Goal: Check status: Check status

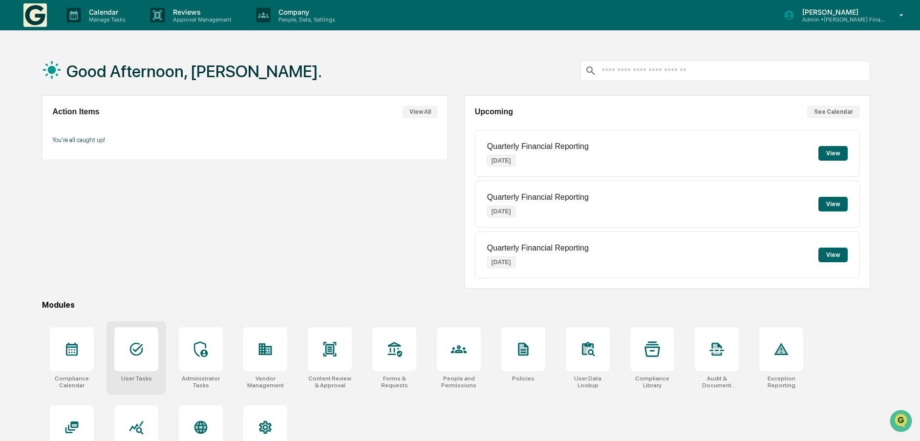
click at [147, 344] on div at bounding box center [136, 349] width 44 height 44
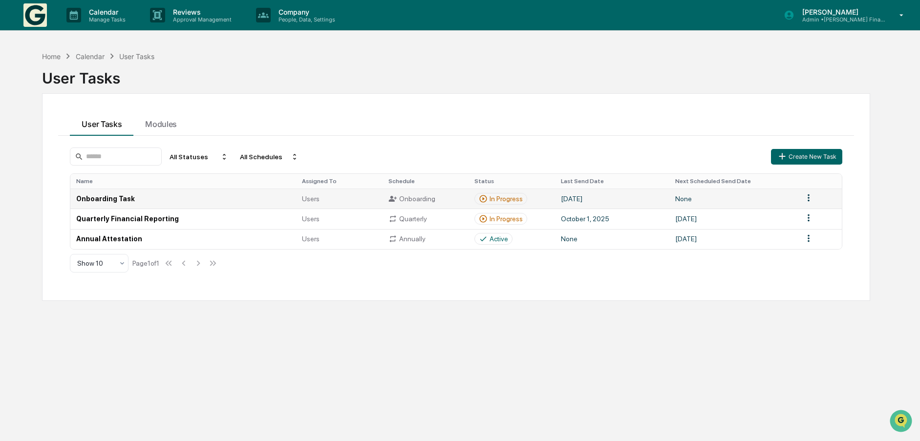
click at [500, 201] on div "In Progress" at bounding box center [506, 199] width 33 height 8
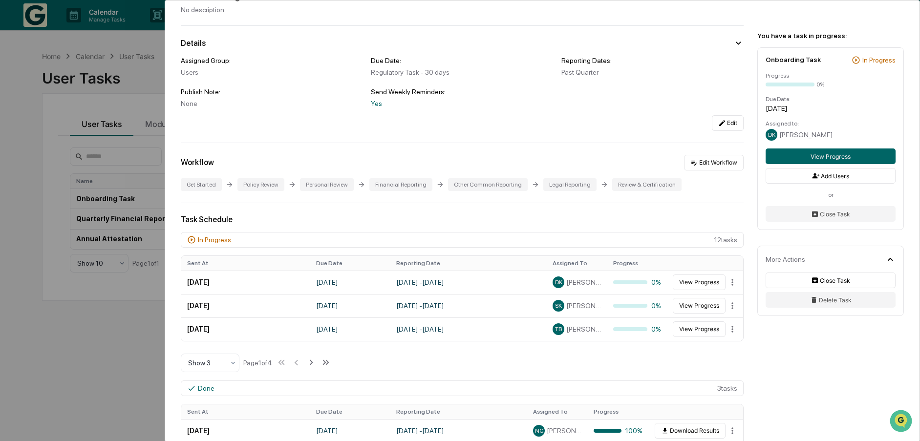
scroll to position [147, 0]
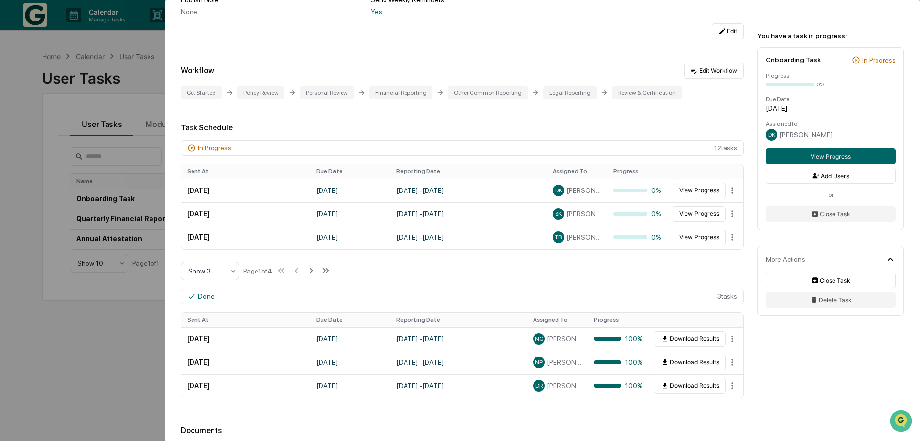
click at [233, 270] on icon at bounding box center [233, 271] width 8 height 8
click at [205, 336] on div "Show 10" at bounding box center [210, 334] width 58 height 20
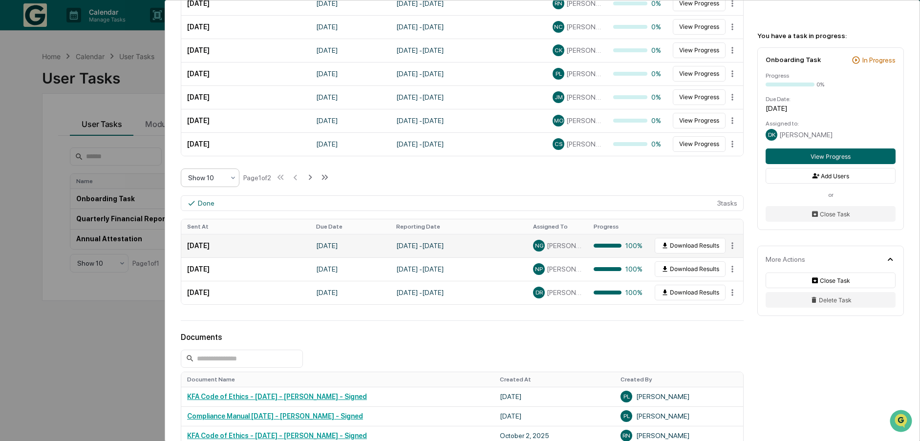
scroll to position [325, 0]
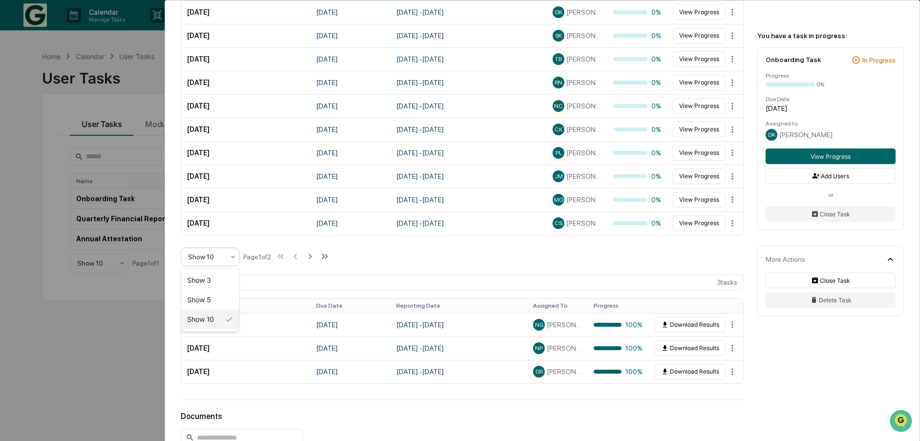
click at [231, 258] on icon at bounding box center [233, 257] width 8 height 8
click at [218, 317] on div "Show 10" at bounding box center [210, 320] width 58 height 20
click at [312, 257] on icon at bounding box center [310, 256] width 11 height 11
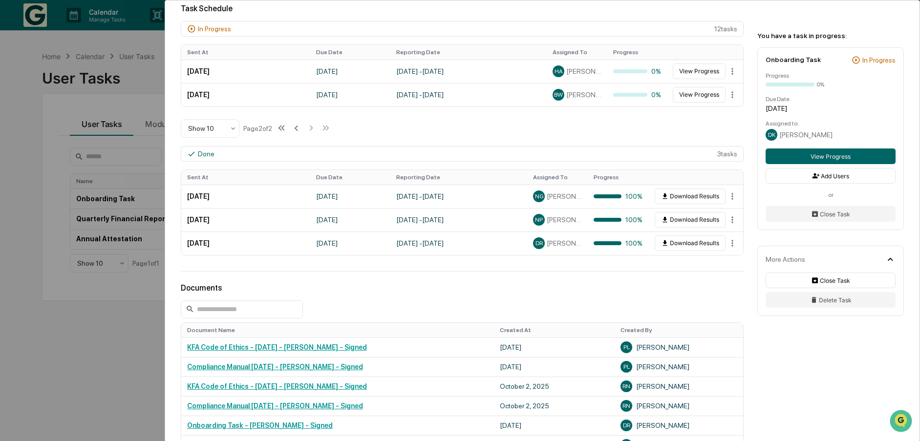
scroll to position [178, 0]
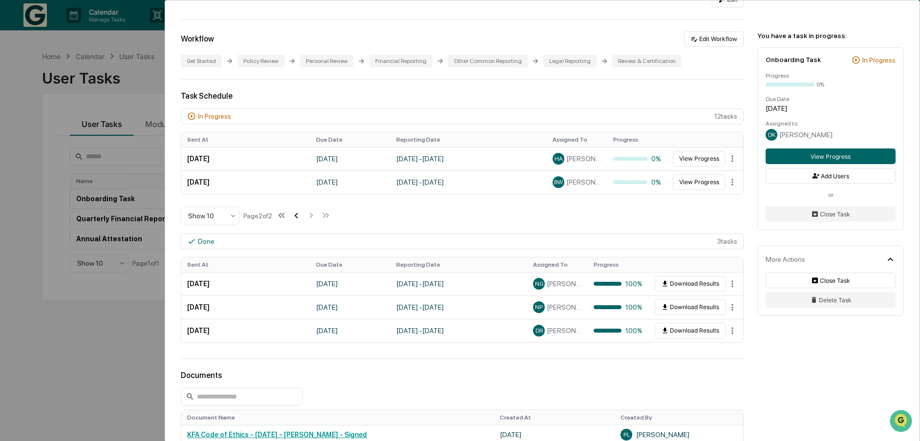
click at [300, 216] on icon at bounding box center [296, 215] width 11 height 11
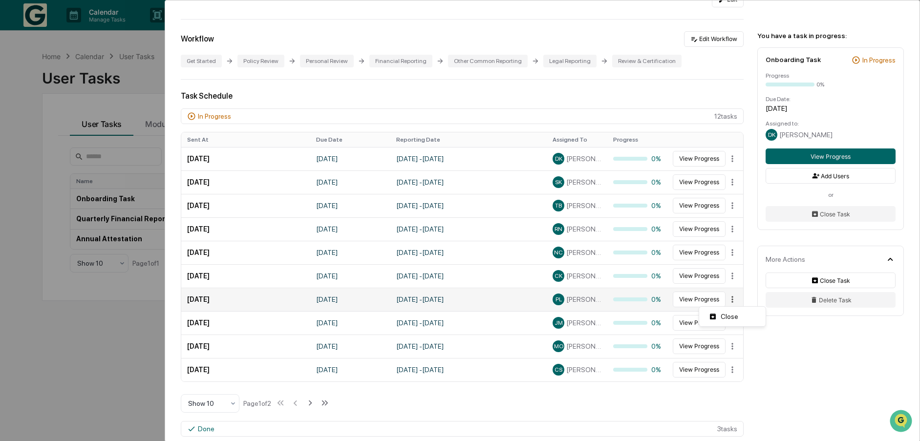
click at [730, 298] on html "Calendar Manage Tasks Reviews Approval Management Company People, Data, Setting…" at bounding box center [460, 220] width 920 height 441
click at [697, 298] on html "Calendar Manage Tasks Reviews Approval Management Company People, Data, Setting…" at bounding box center [462, 220] width 925 height 441
click at [697, 298] on button "View Progress" at bounding box center [699, 300] width 53 height 16
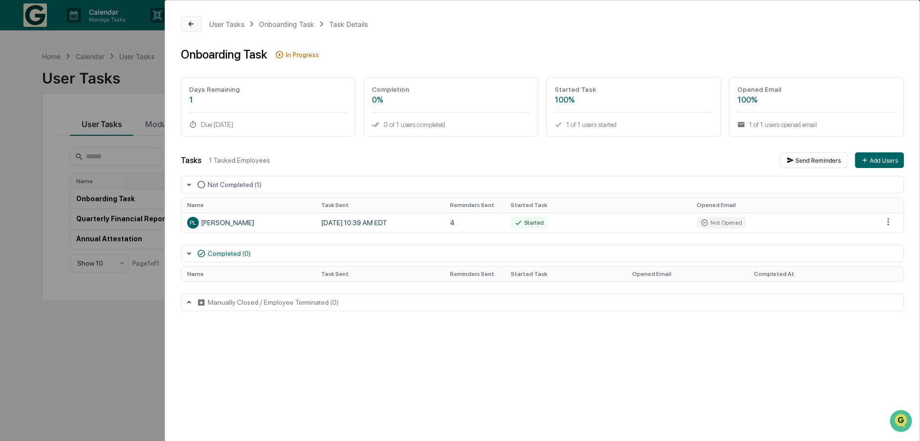
click at [190, 24] on icon at bounding box center [191, 24] width 5 height 5
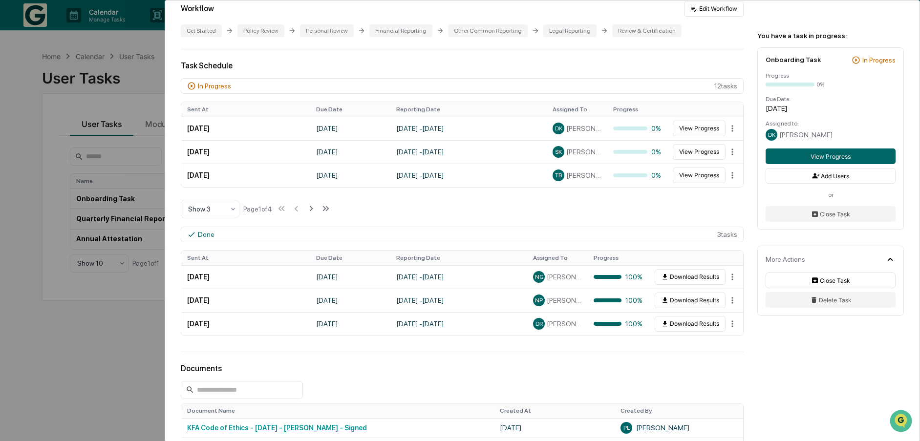
scroll to position [293, 0]
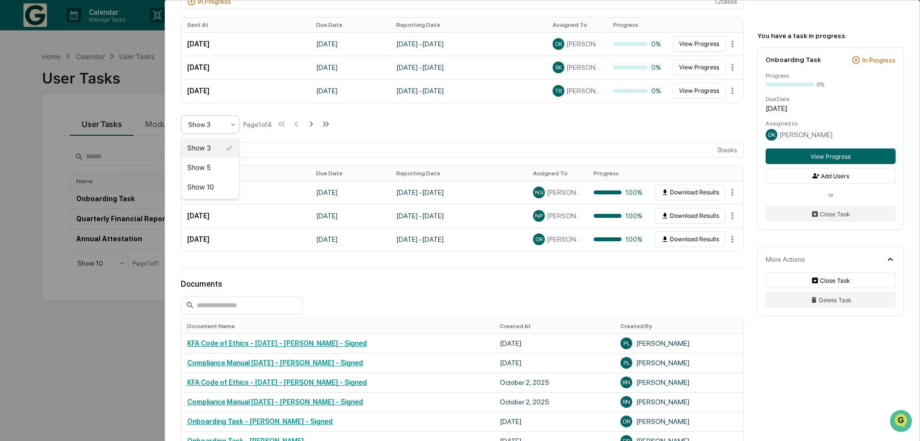
click at [210, 127] on div at bounding box center [206, 125] width 36 height 10
click at [210, 194] on div "Show 10" at bounding box center [210, 187] width 58 height 20
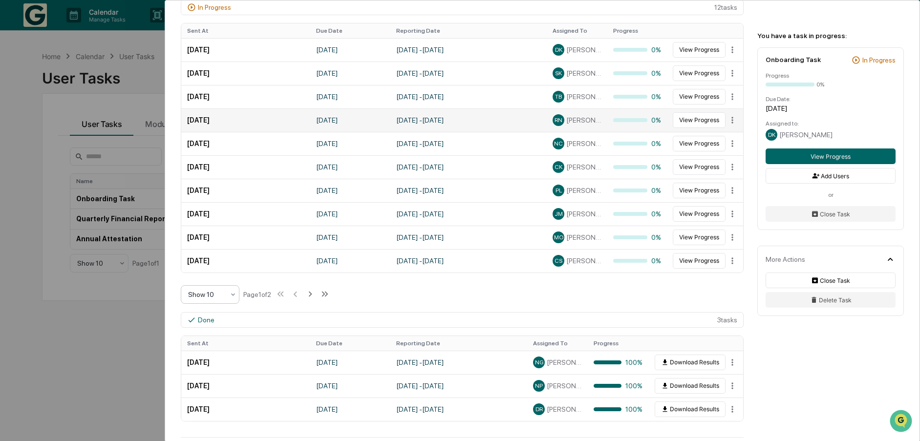
scroll to position [196, 0]
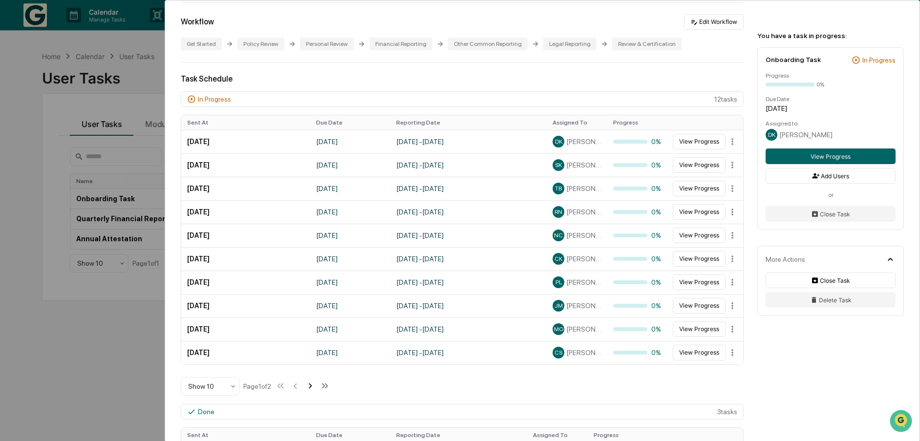
click at [310, 387] on icon at bounding box center [310, 386] width 11 height 11
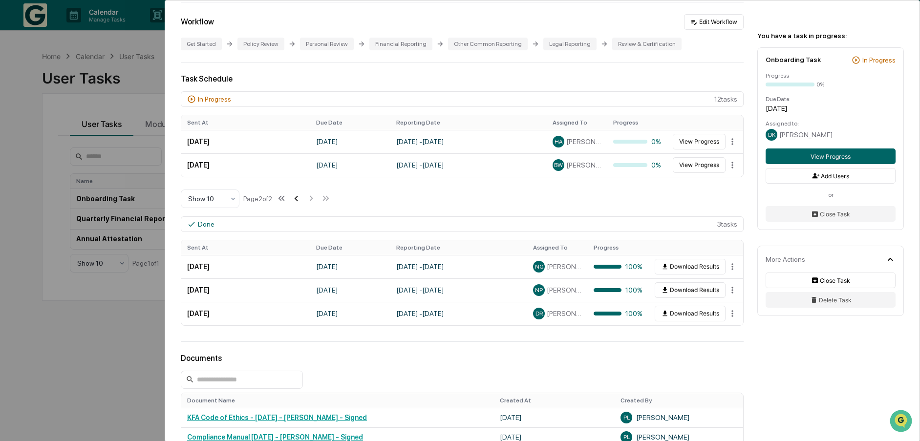
click at [298, 199] on icon at bounding box center [296, 198] width 11 height 11
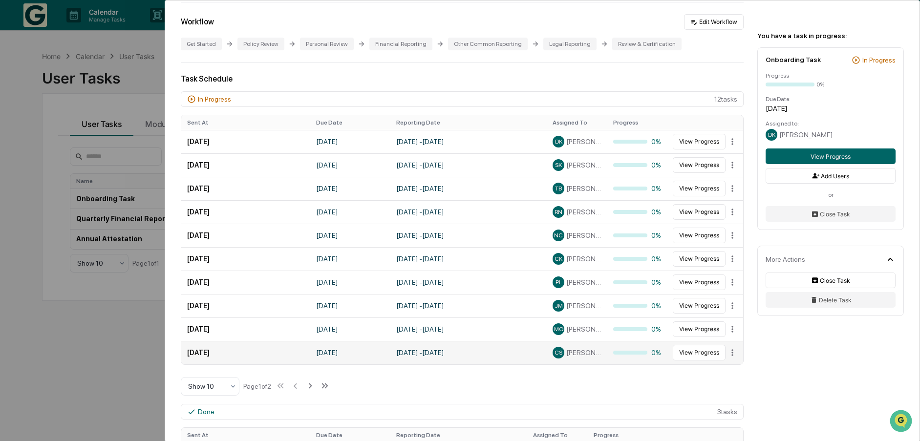
drag, startPoint x: 185, startPoint y: 122, endPoint x: 732, endPoint y: 362, distance: 597.5
click at [732, 362] on table "Sent At Due Date Reporting Date Assigned To Progress [DATE] [DATE] June 9, 2025…" at bounding box center [462, 239] width 562 height 249
copy thead
click at [312, 386] on icon at bounding box center [310, 386] width 11 height 11
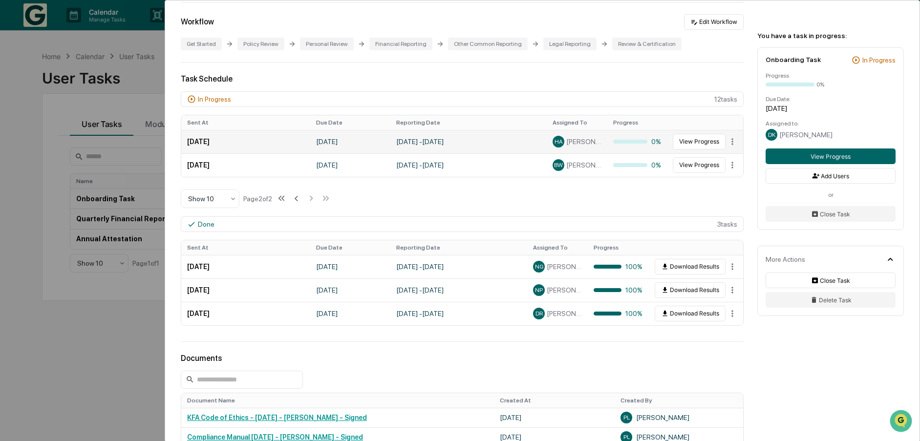
scroll to position [0, 0]
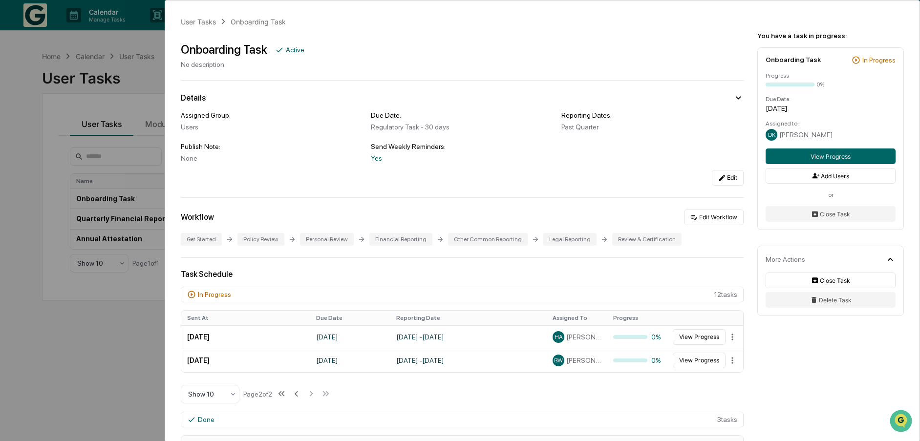
copy thead
